Goal: Find contact information: Obtain details needed to contact an individual or organization

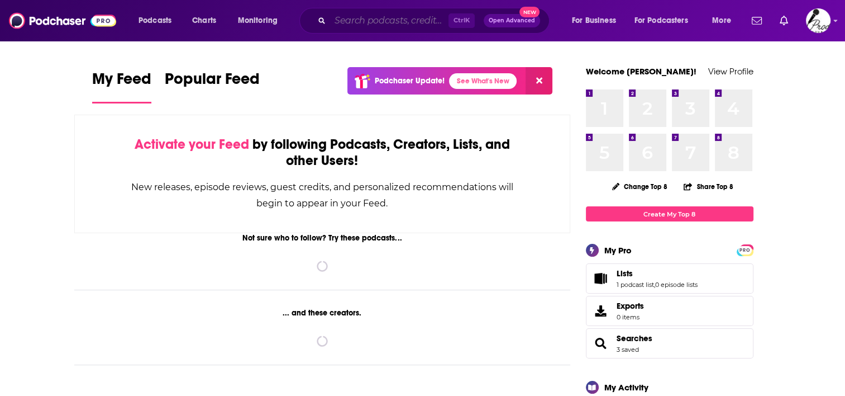
click at [417, 21] on input "Search podcasts, credits, & more..." at bounding box center [389, 21] width 118 height 18
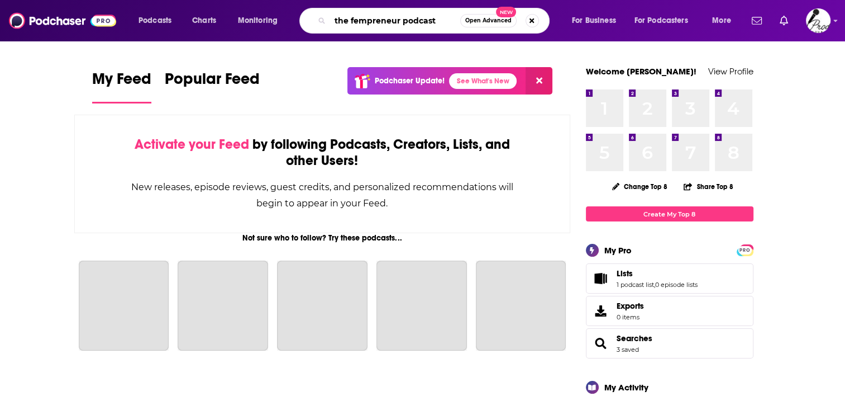
type input "the fempreneur podcast"
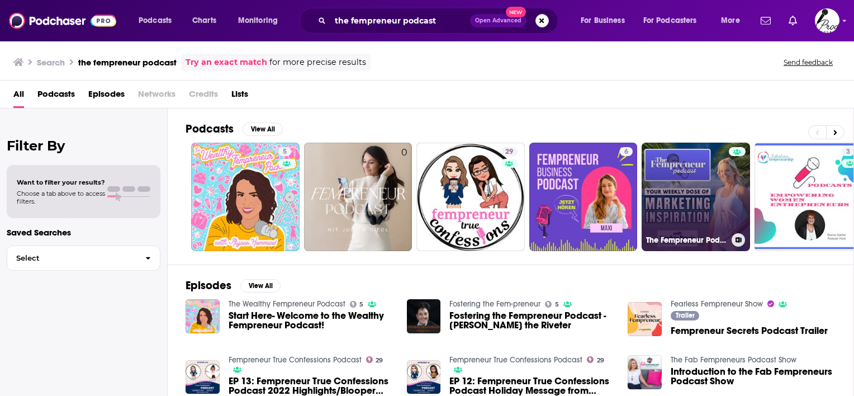
click at [675, 194] on link "The Fempreneur Podcast" at bounding box center [696, 196] width 108 height 108
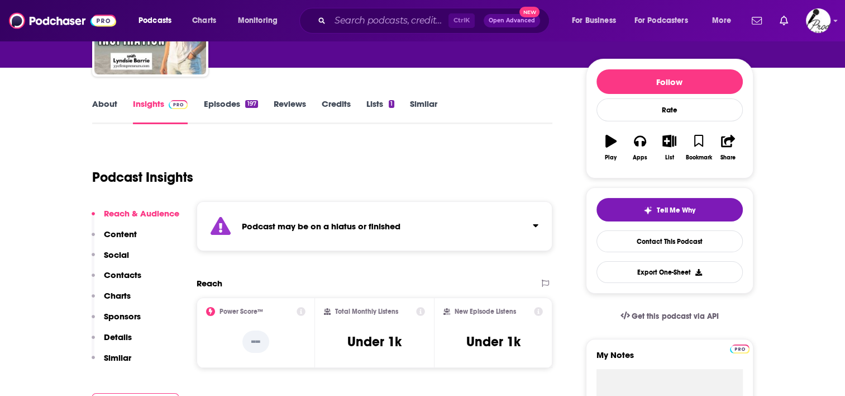
scroll to position [112, 0]
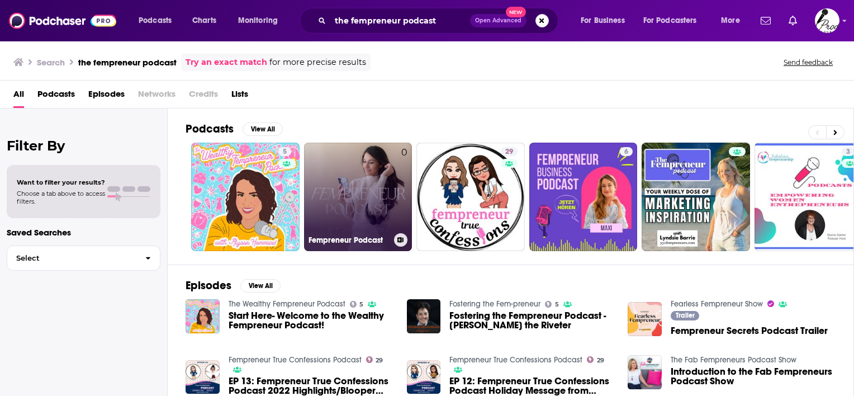
click at [379, 193] on link "0 Fempreneur Podcast" at bounding box center [358, 196] width 108 height 108
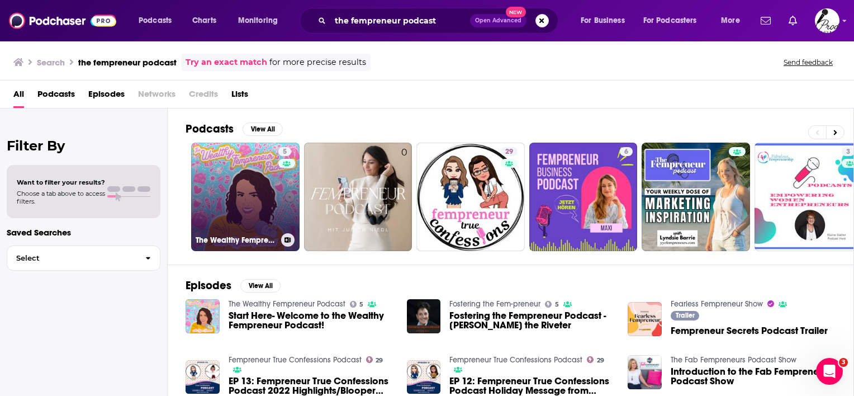
click at [239, 205] on link "5 The Wealthy Fempreneur Podcast" at bounding box center [245, 196] width 108 height 108
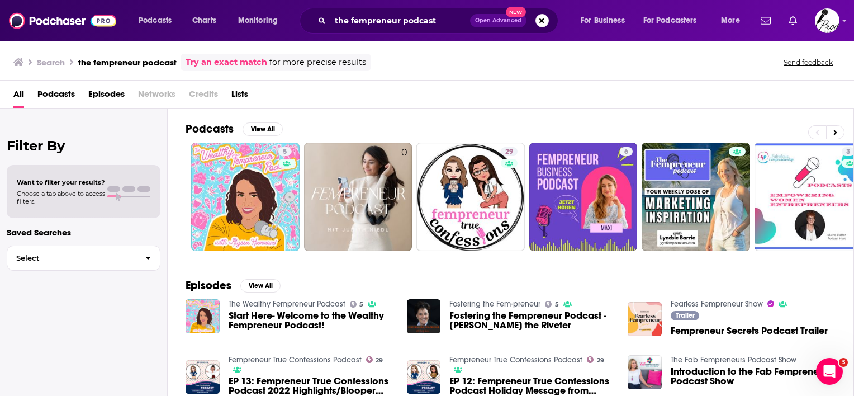
click at [63, 87] on span "Podcasts" at bounding box center [55, 96] width 37 height 23
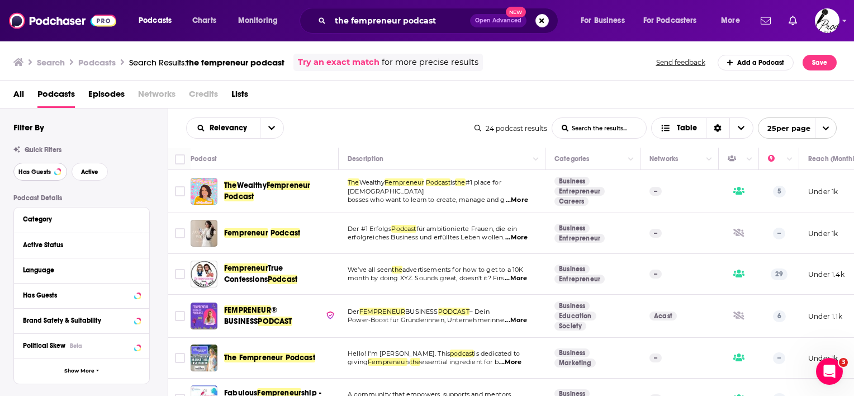
click at [42, 171] on span "Has Guests" at bounding box center [34, 172] width 32 height 6
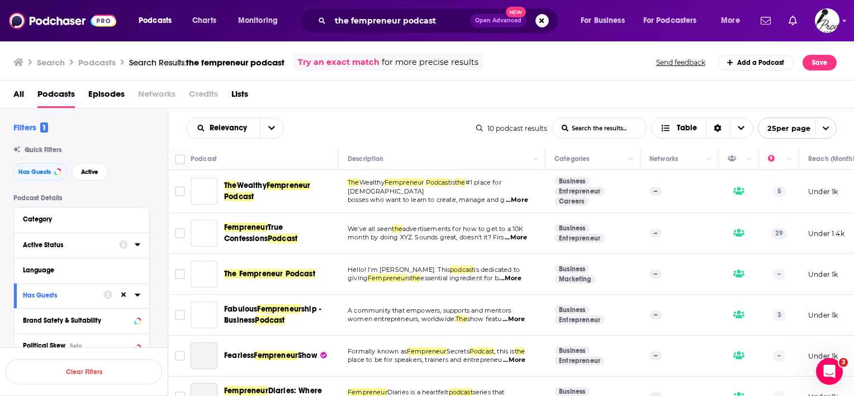
click at [49, 248] on div "Active Status" at bounding box center [67, 245] width 89 height 8
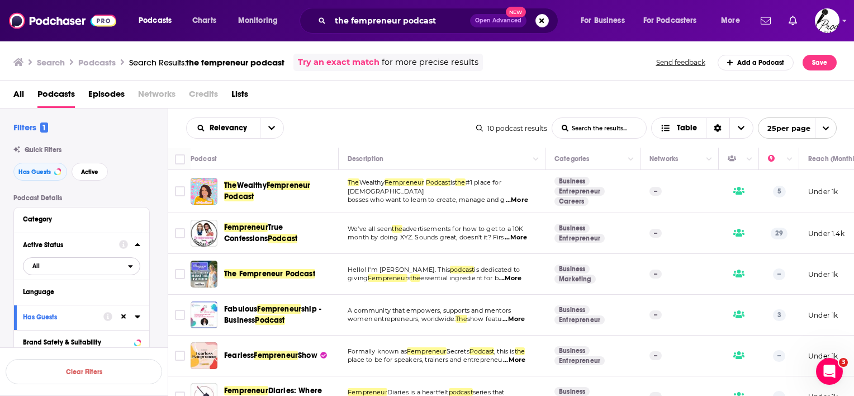
click at [124, 264] on span "All" at bounding box center [75, 265] width 104 height 15
click at [87, 308] on div "Active 2" at bounding box center [85, 302] width 125 height 18
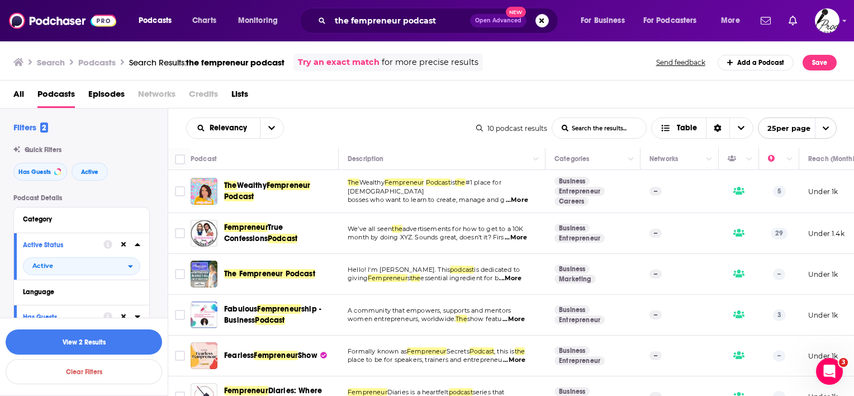
click at [341, 96] on div "All Podcasts Episodes Networks Credits Lists" at bounding box center [429, 96] width 832 height 23
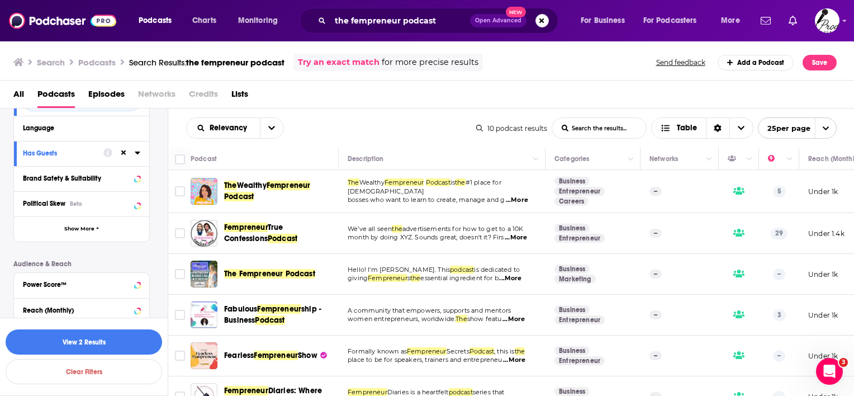
scroll to position [168, 0]
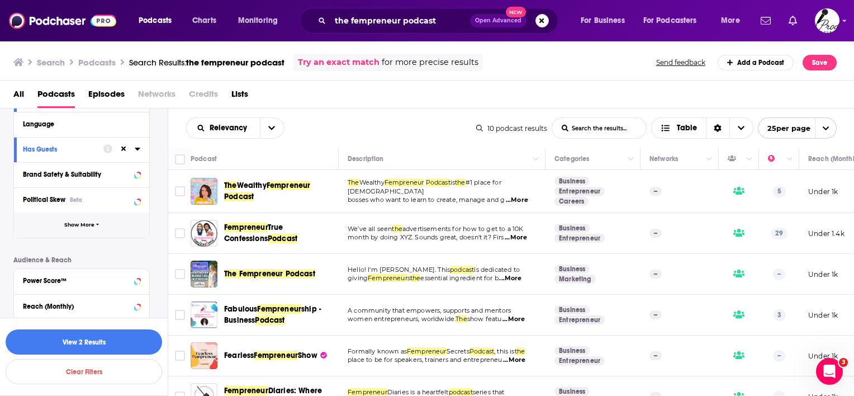
click at [90, 220] on button "Show More" at bounding box center [81, 224] width 135 height 25
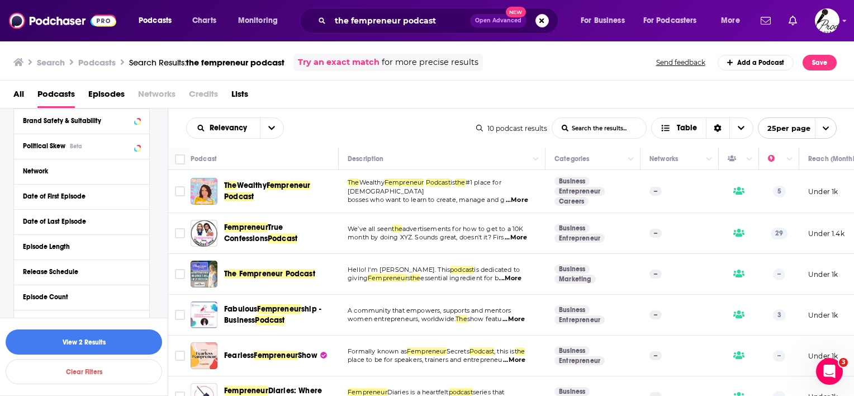
scroll to position [224, 0]
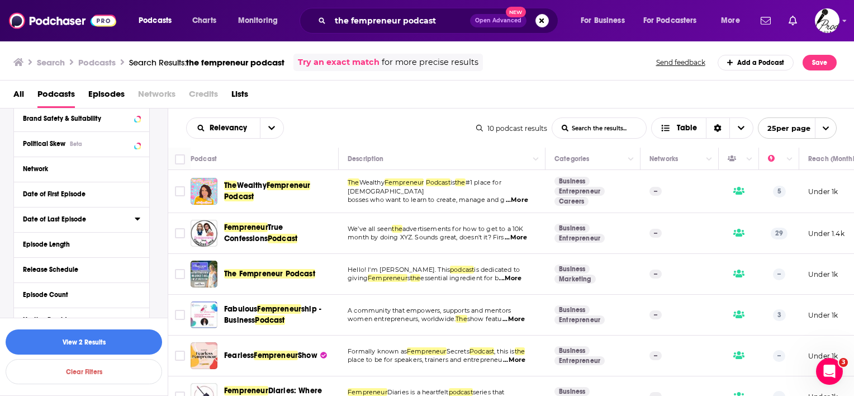
click at [134, 217] on button "Date of Last Episode" at bounding box center [79, 219] width 112 height 14
click at [80, 241] on button "30D" at bounding box center [84, 239] width 22 height 18
click at [363, 104] on div "All Podcasts Episodes Networks Credits Lists" at bounding box center [429, 96] width 832 height 23
click at [78, 345] on button "View 1 Results" at bounding box center [84, 341] width 156 height 25
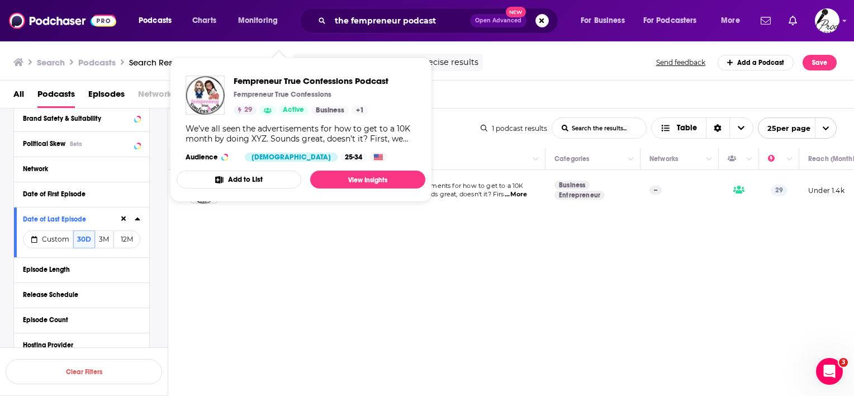
click at [278, 187] on button "Add to List" at bounding box center [239, 179] width 125 height 18
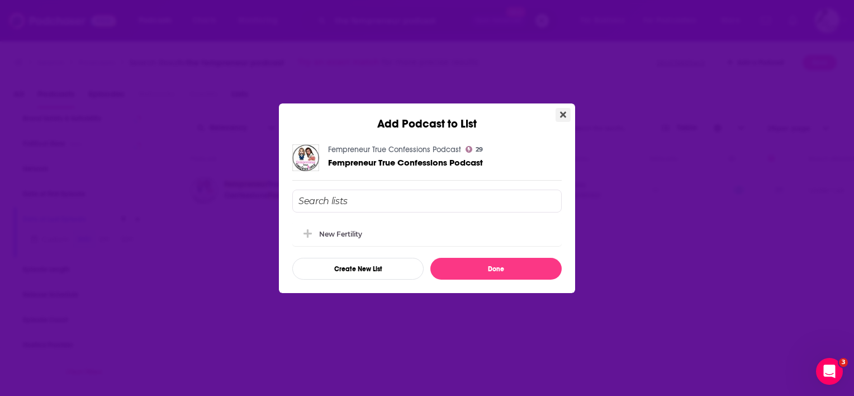
click at [561, 114] on icon "Close" at bounding box center [563, 114] width 6 height 9
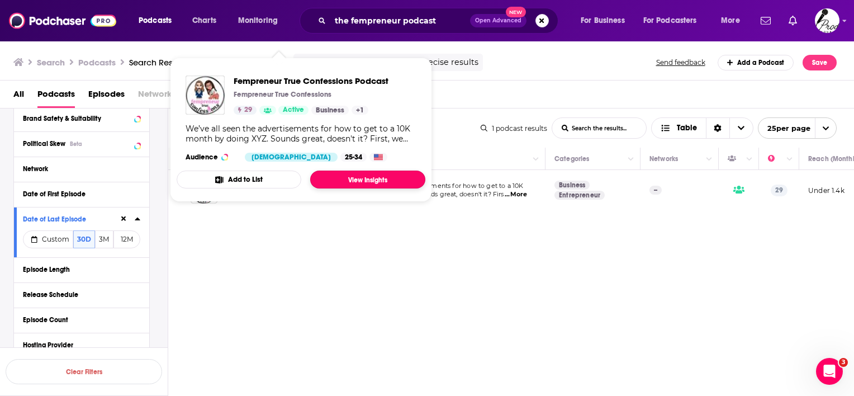
click at [360, 177] on link "View Insights" at bounding box center [367, 179] width 115 height 18
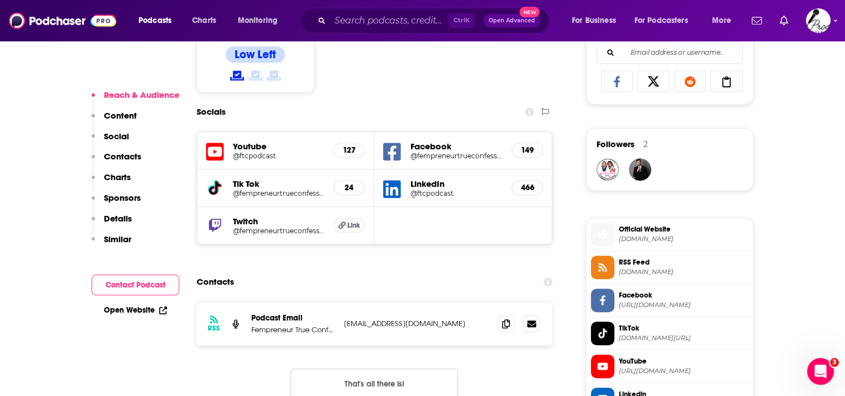
scroll to position [782, 0]
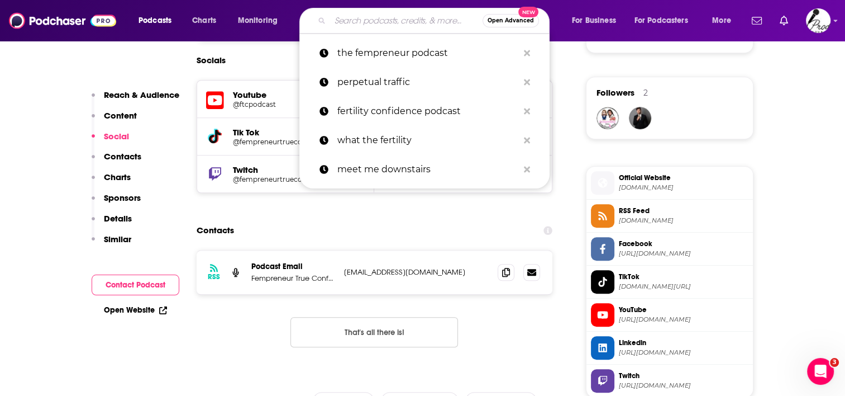
click at [389, 20] on input "Search podcasts, credits, & more..." at bounding box center [406, 21] width 153 height 18
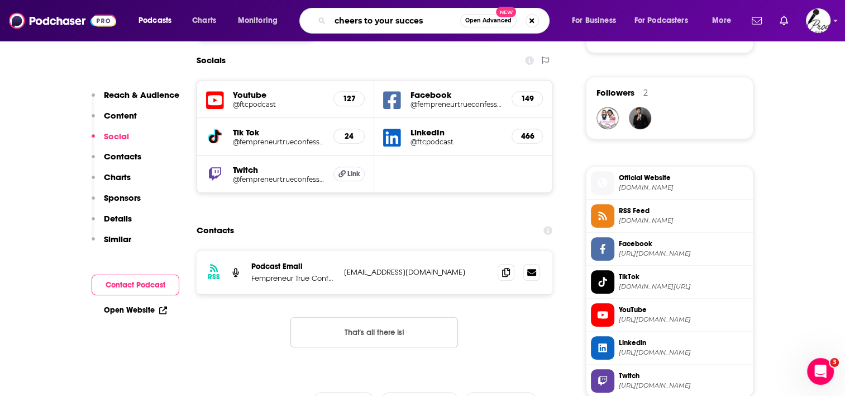
type input "cheers to your success"
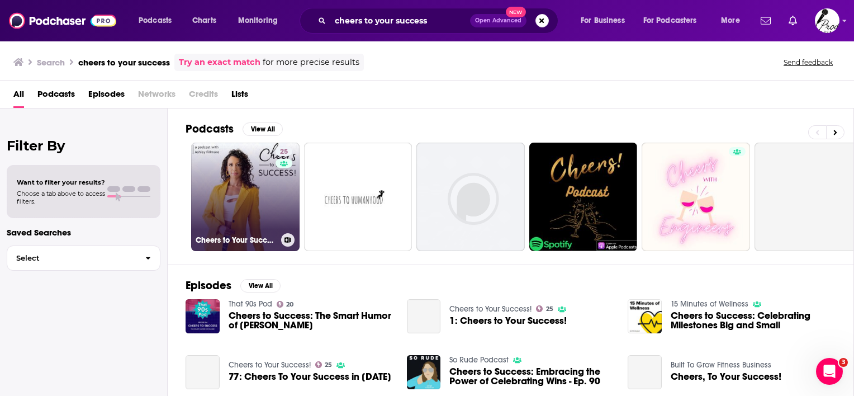
click at [250, 177] on link "25 Cheers to Your Success!" at bounding box center [245, 196] width 108 height 108
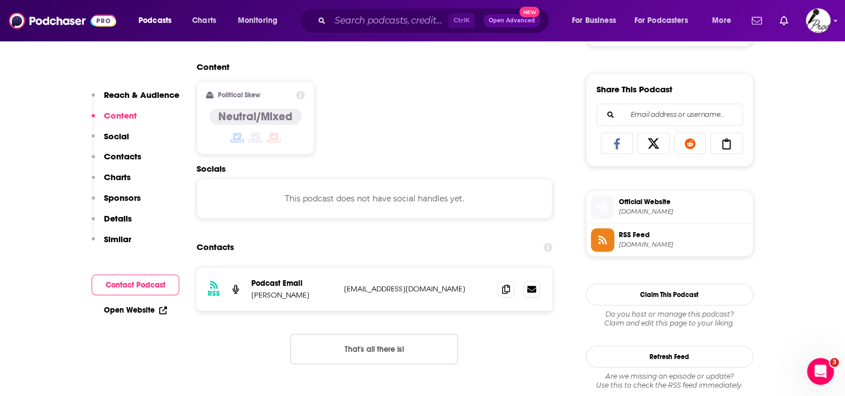
scroll to position [671, 0]
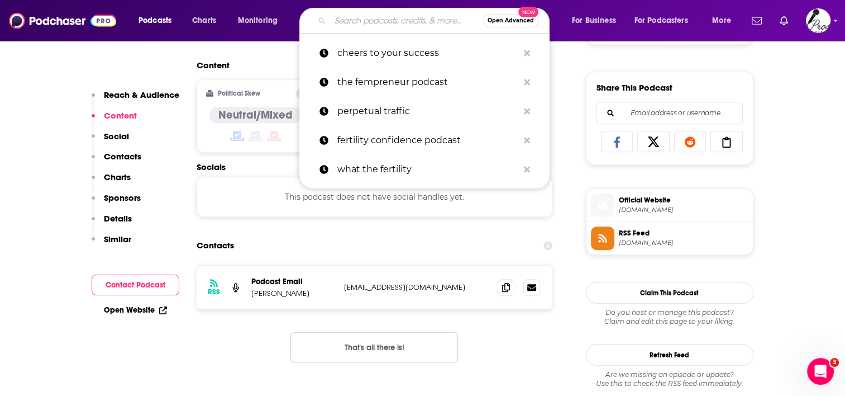
click at [378, 20] on input "Search podcasts, credits, & more..." at bounding box center [406, 21] width 153 height 18
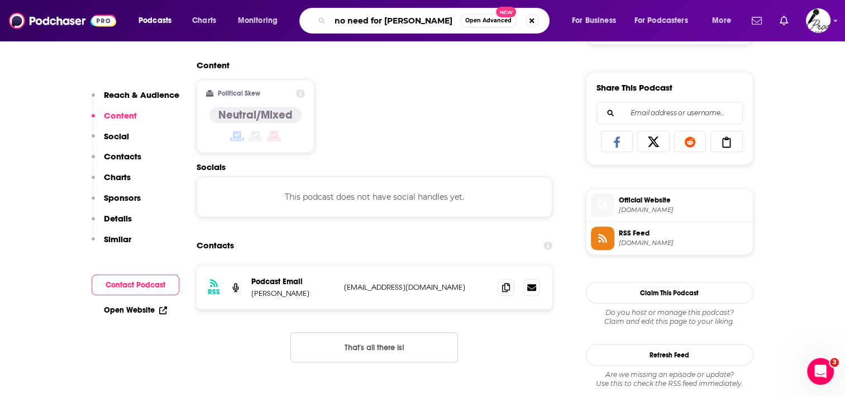
type input "no need for prince charming"
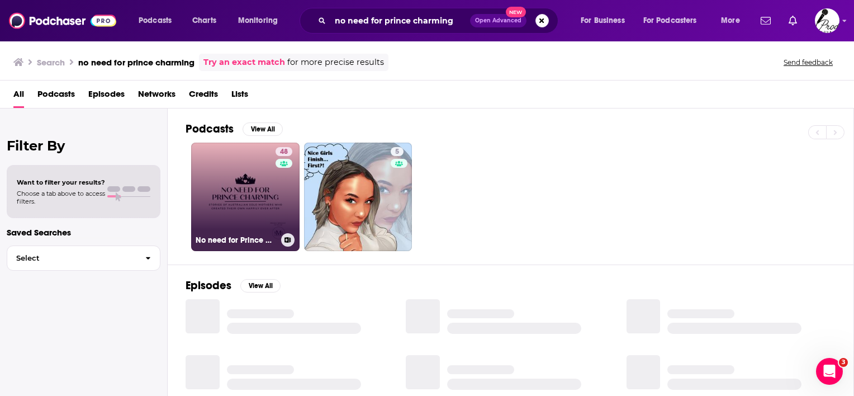
click at [235, 200] on link "48 No need for Prince Charming" at bounding box center [245, 196] width 108 height 108
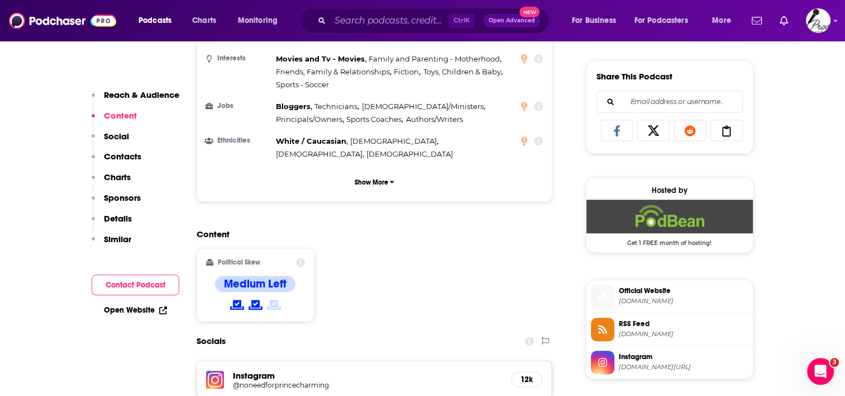
scroll to position [726, 0]
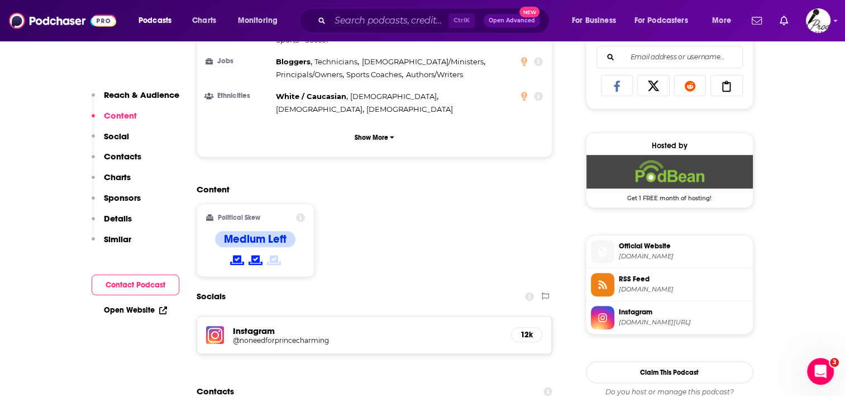
click at [288, 336] on h5 "@noneedforprincecharming" at bounding box center [322, 340] width 179 height 8
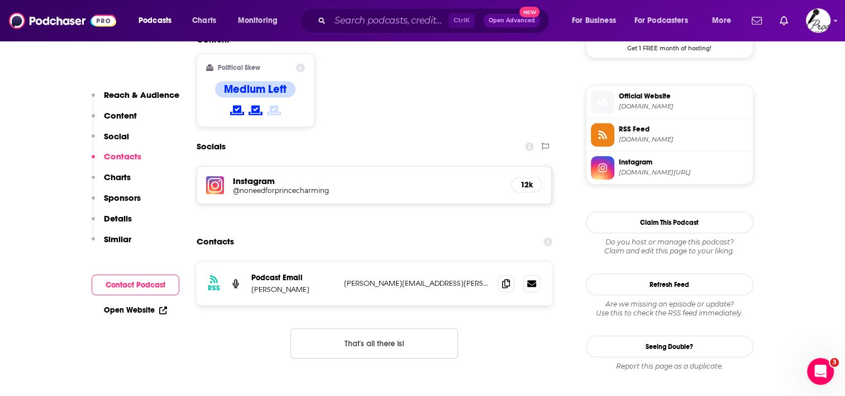
scroll to position [894, 0]
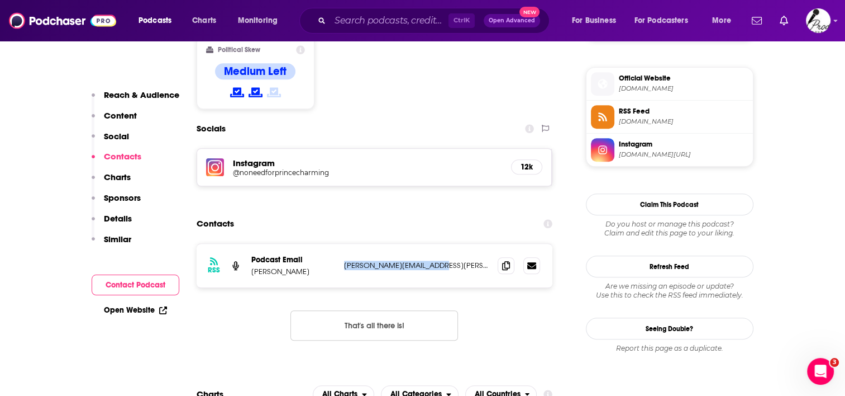
drag, startPoint x: 442, startPoint y: 220, endPoint x: 341, endPoint y: 221, distance: 100.6
click at [341, 244] on div "RSS Podcast Email [PERSON_NAME] [PERSON_NAME][EMAIL_ADDRESS][PERSON_NAME][DOMAI…" at bounding box center [375, 266] width 357 height 44
copy p "[PERSON_NAME][EMAIL_ADDRESS][PERSON_NAME][DOMAIN_NAME]"
click at [347, 18] on input "Search podcasts, credits, & more..." at bounding box center [389, 21] width 118 height 18
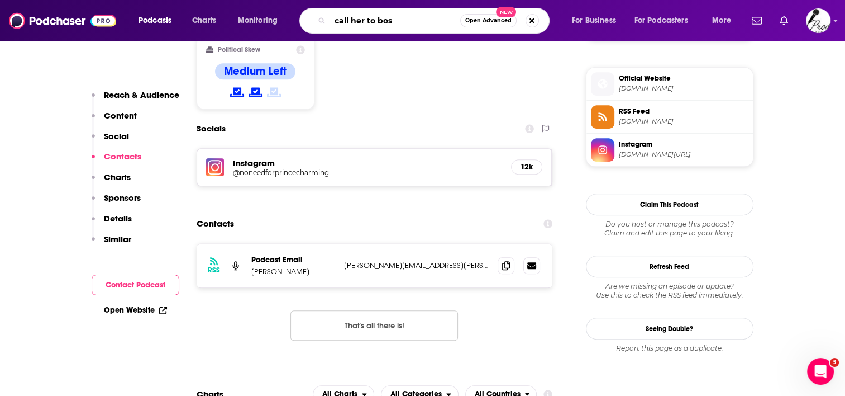
type input "call her to boss"
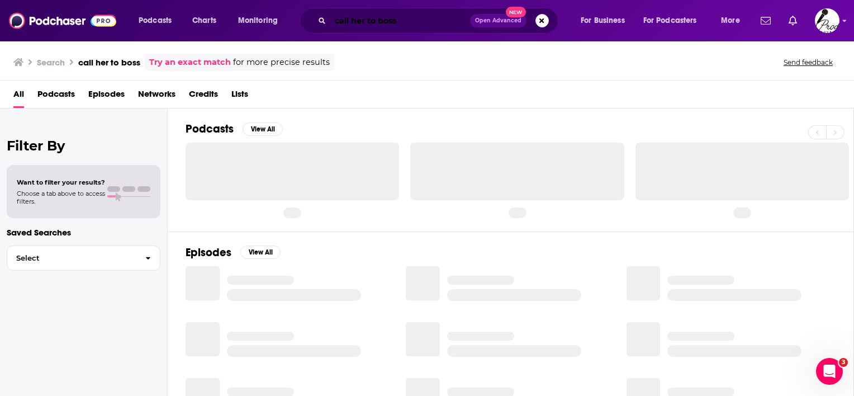
click at [376, 20] on input "call her to boss" at bounding box center [400, 21] width 140 height 18
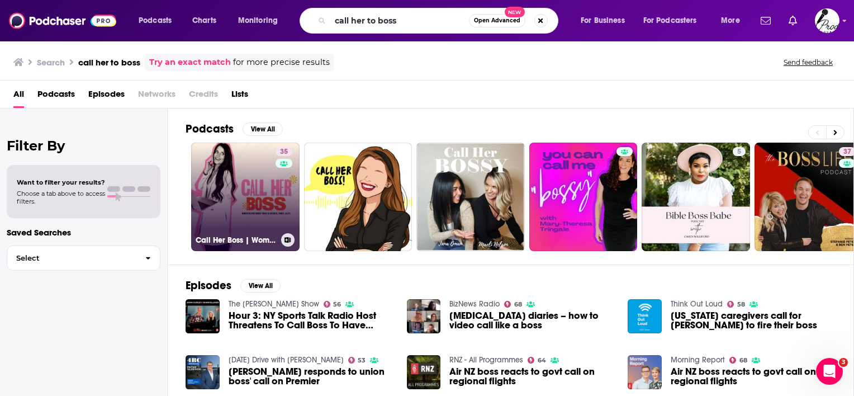
click at [253, 188] on link "35 Call Her Boss | Women Helping Women Thrive in Business, Family & Life" at bounding box center [245, 196] width 108 height 108
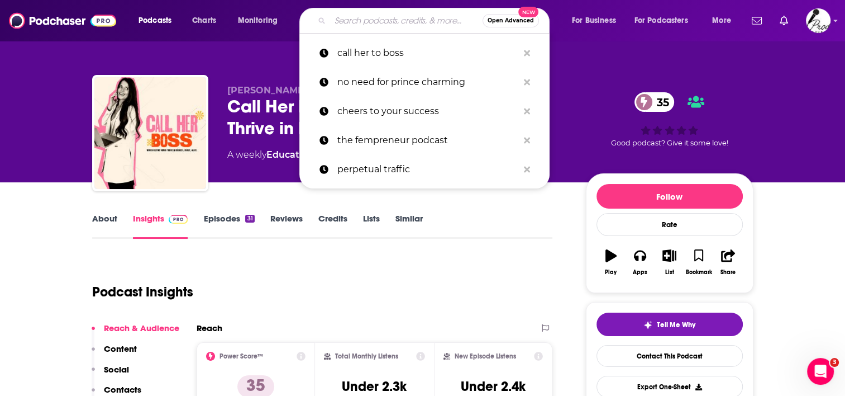
click at [386, 19] on input "Search podcasts, credits, & more..." at bounding box center [406, 21] width 153 height 18
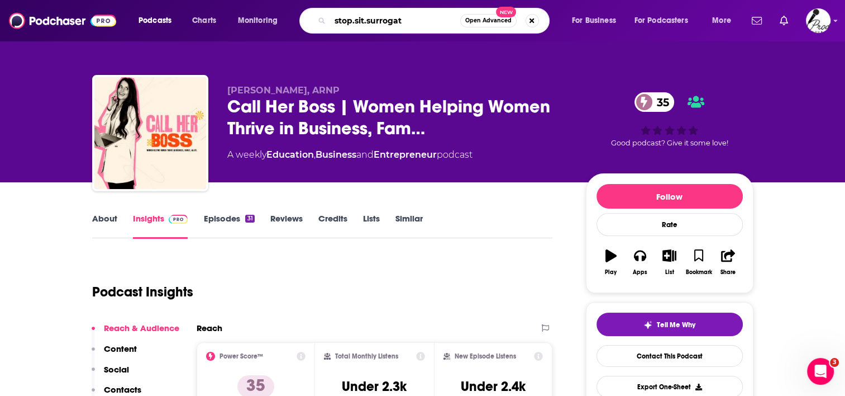
type input "stop.sit.surrogate"
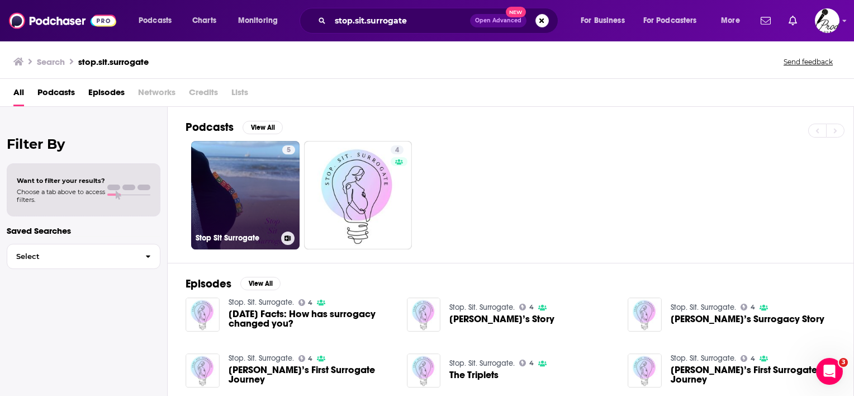
click at [224, 179] on link "5 Stop Sit Surrogate" at bounding box center [245, 195] width 108 height 108
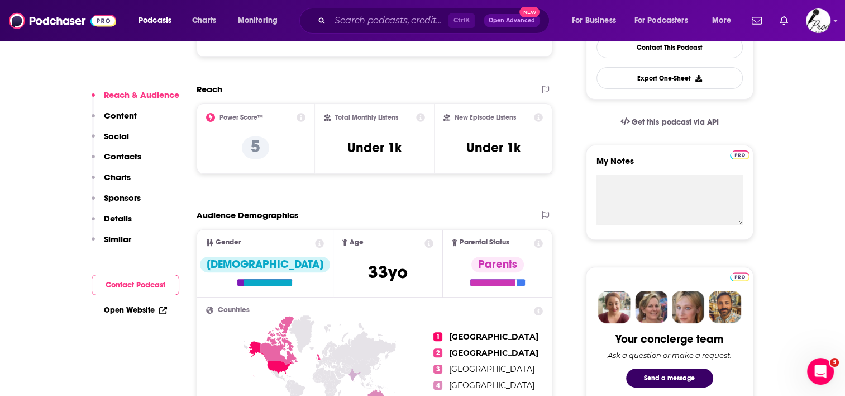
scroll to position [335, 0]
